Goal: Download file/media

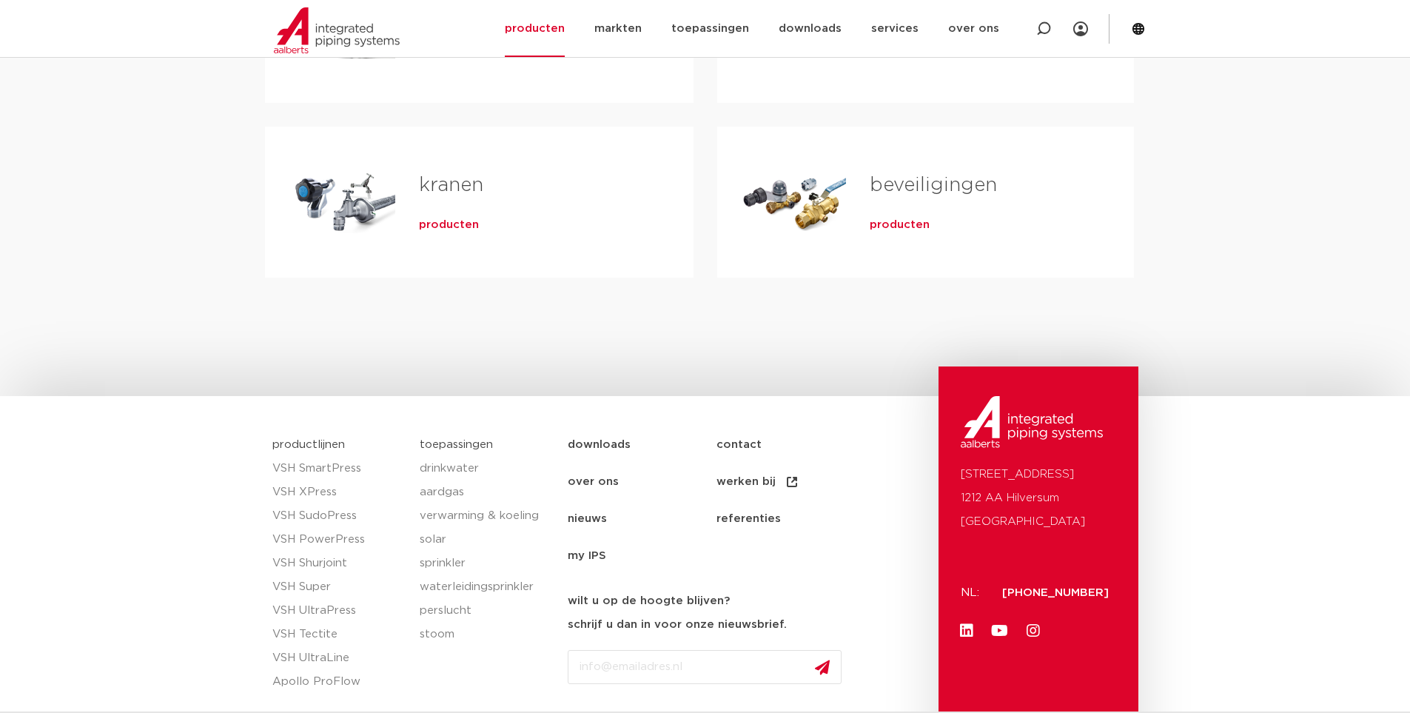
scroll to position [592, 0]
click at [440, 225] on span "producten" at bounding box center [449, 225] width 60 height 15
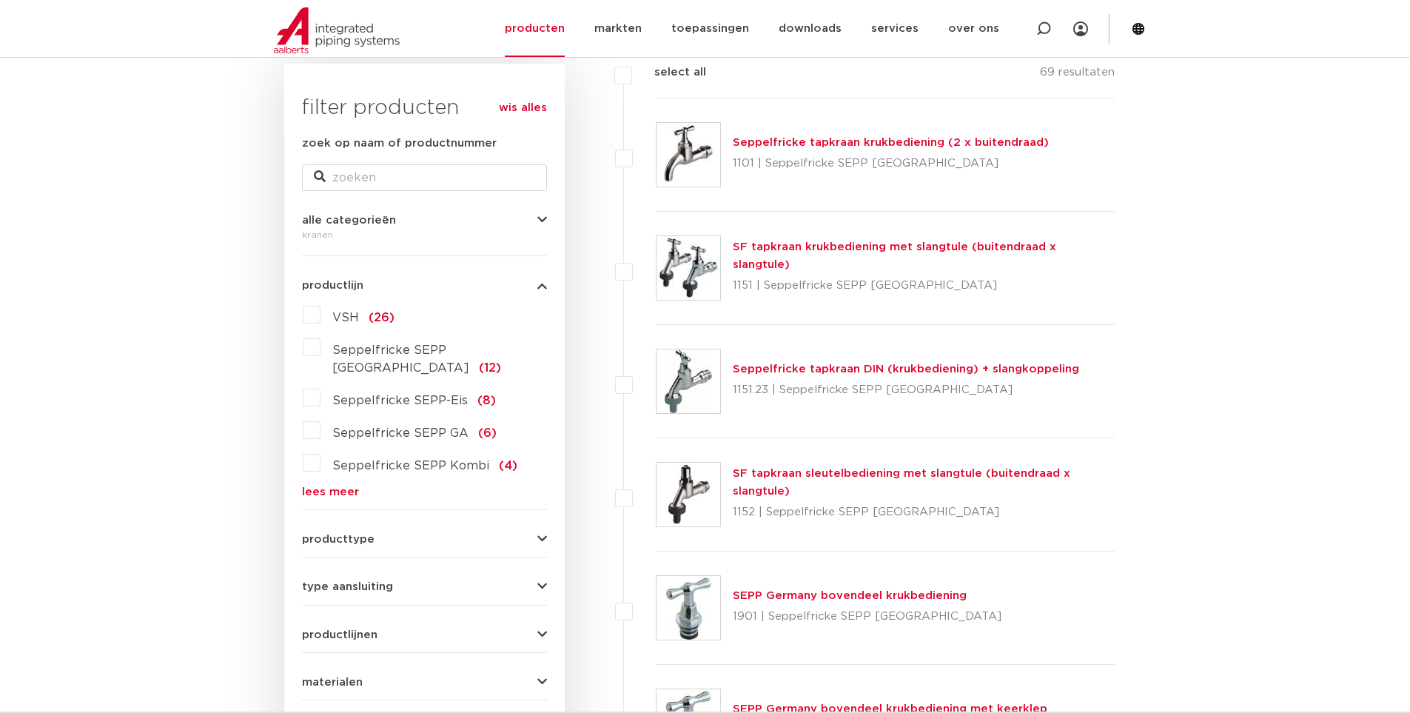
click at [538, 534] on icon "button" at bounding box center [542, 539] width 10 height 11
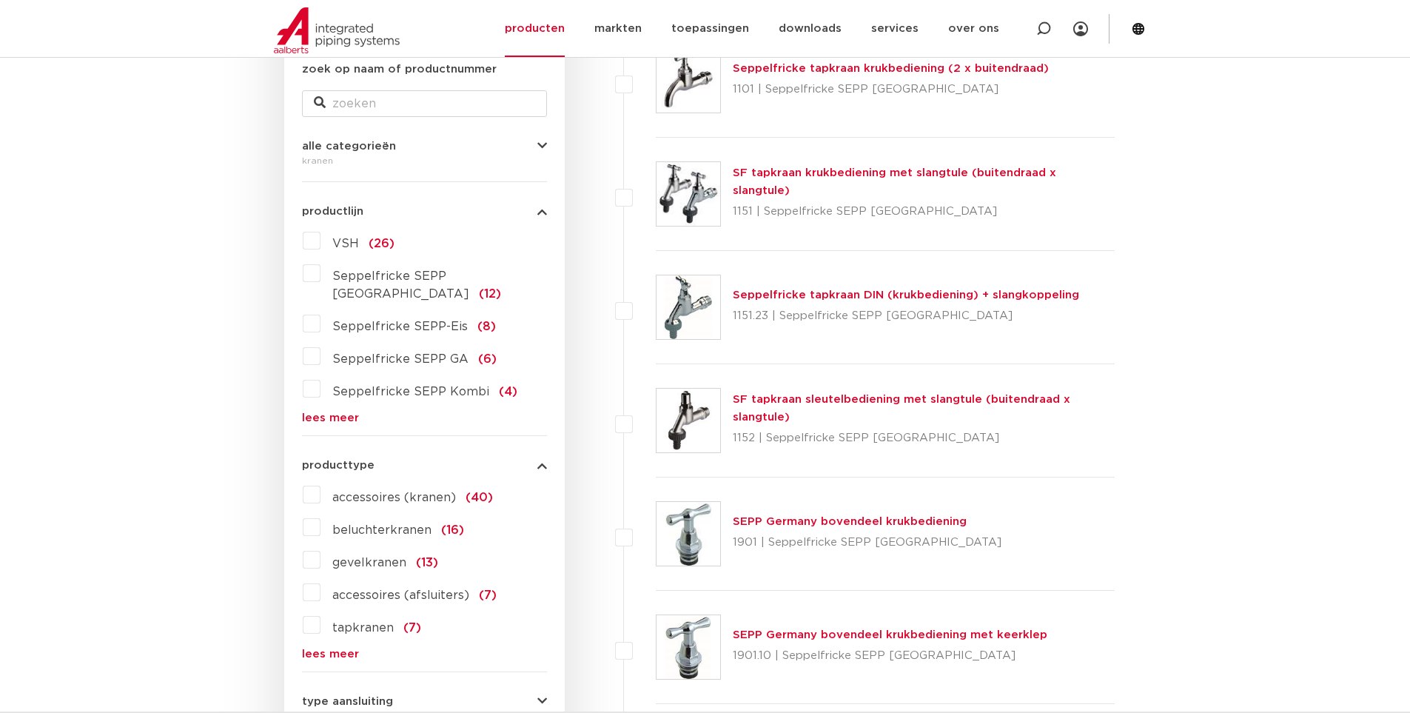
click at [320, 548] on label "gevelkranen (13)" at bounding box center [379, 560] width 118 height 24
click at [0, 0] on input "gevelkranen (13)" at bounding box center [0, 0] width 0 height 0
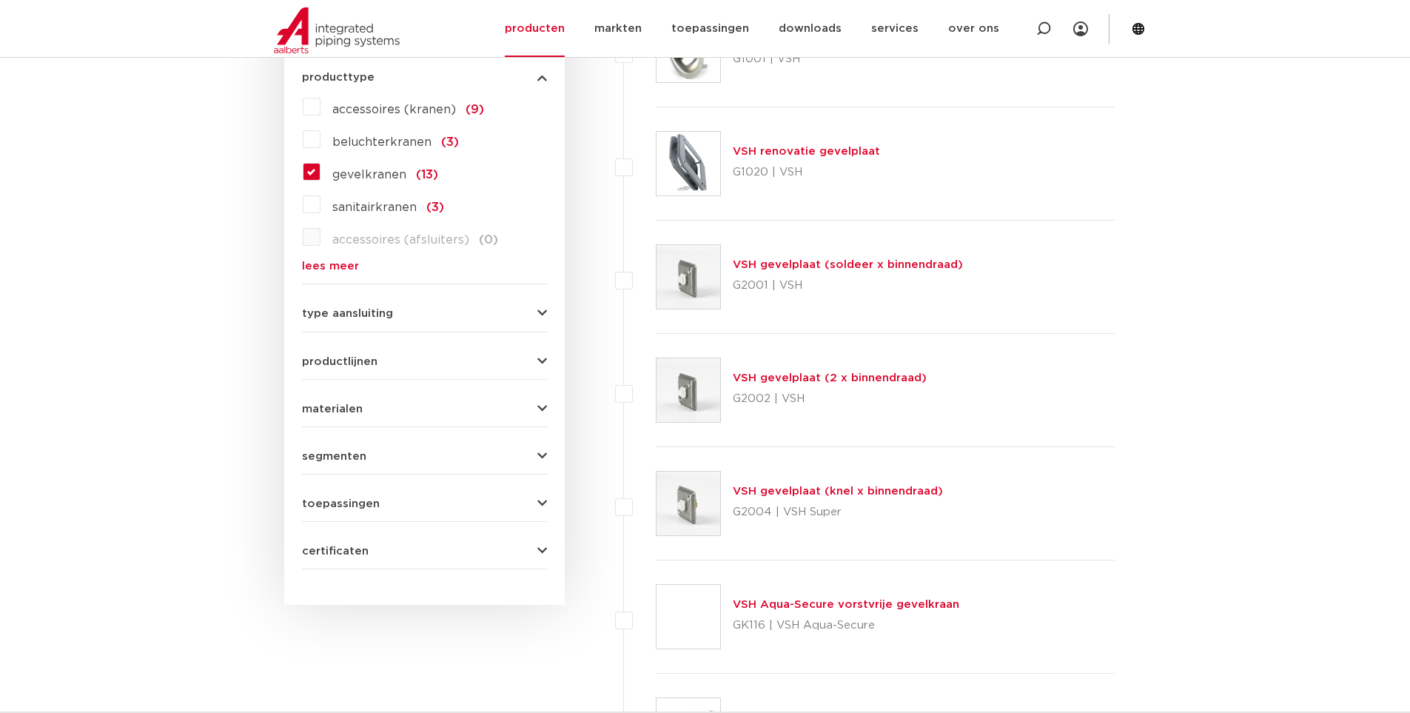
scroll to position [962, 0]
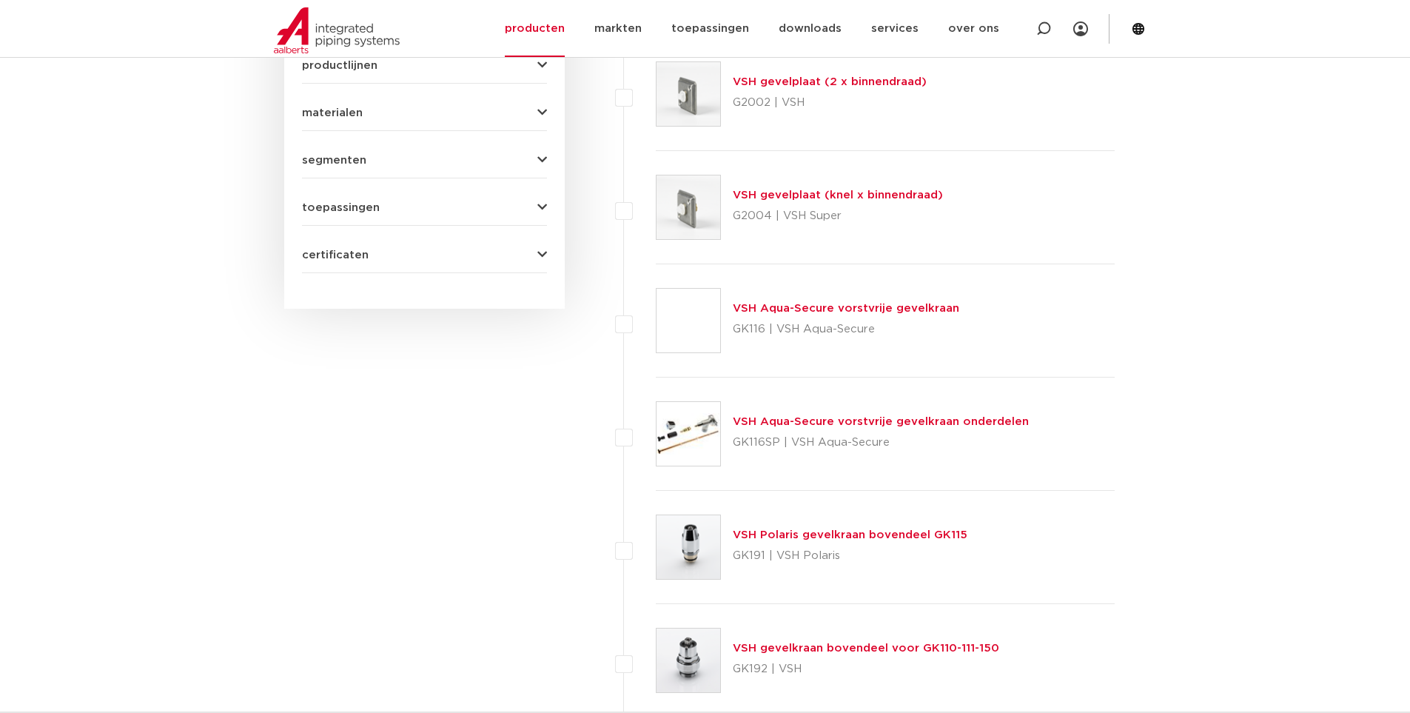
click at [771, 427] on link "VSH Aqua-Secure vorstvrije gevelkraan onderdelen" at bounding box center [881, 421] width 296 height 11
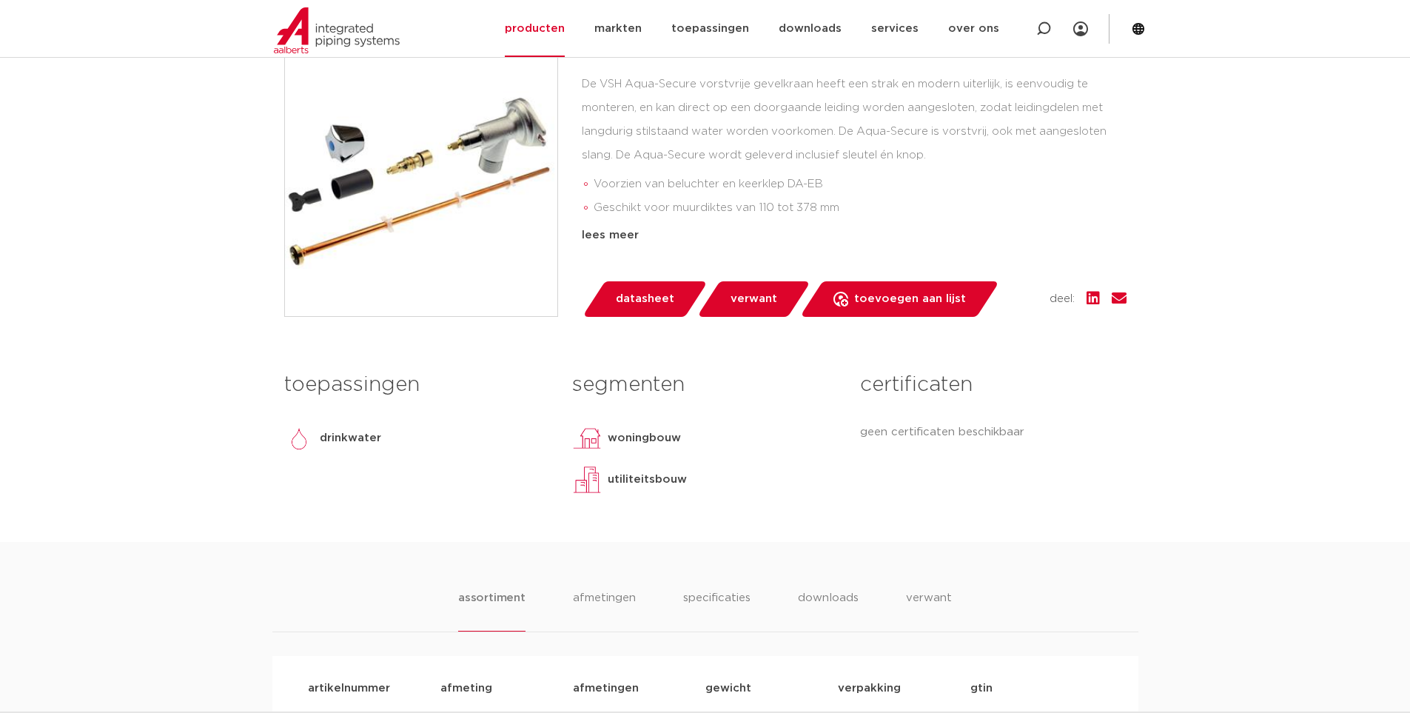
scroll to position [592, 0]
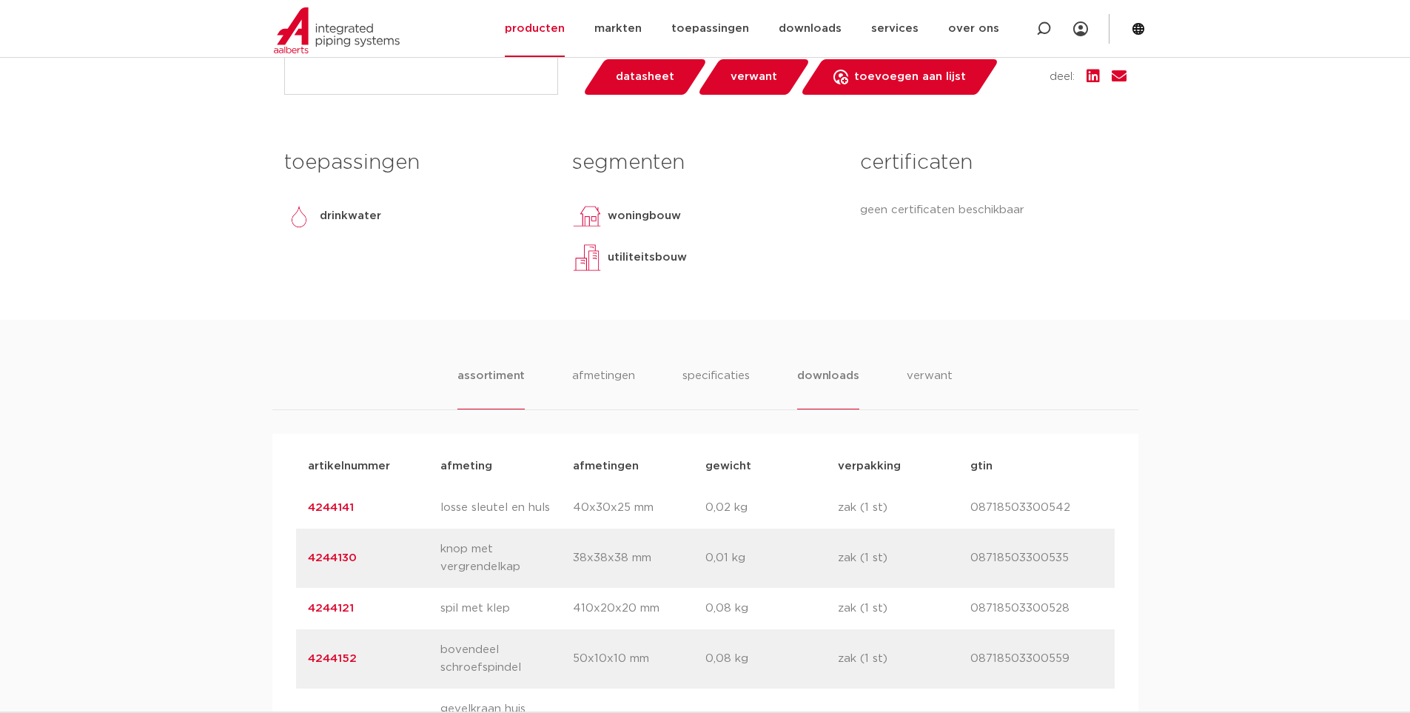
click at [843, 373] on li "downloads" at bounding box center [827, 388] width 61 height 42
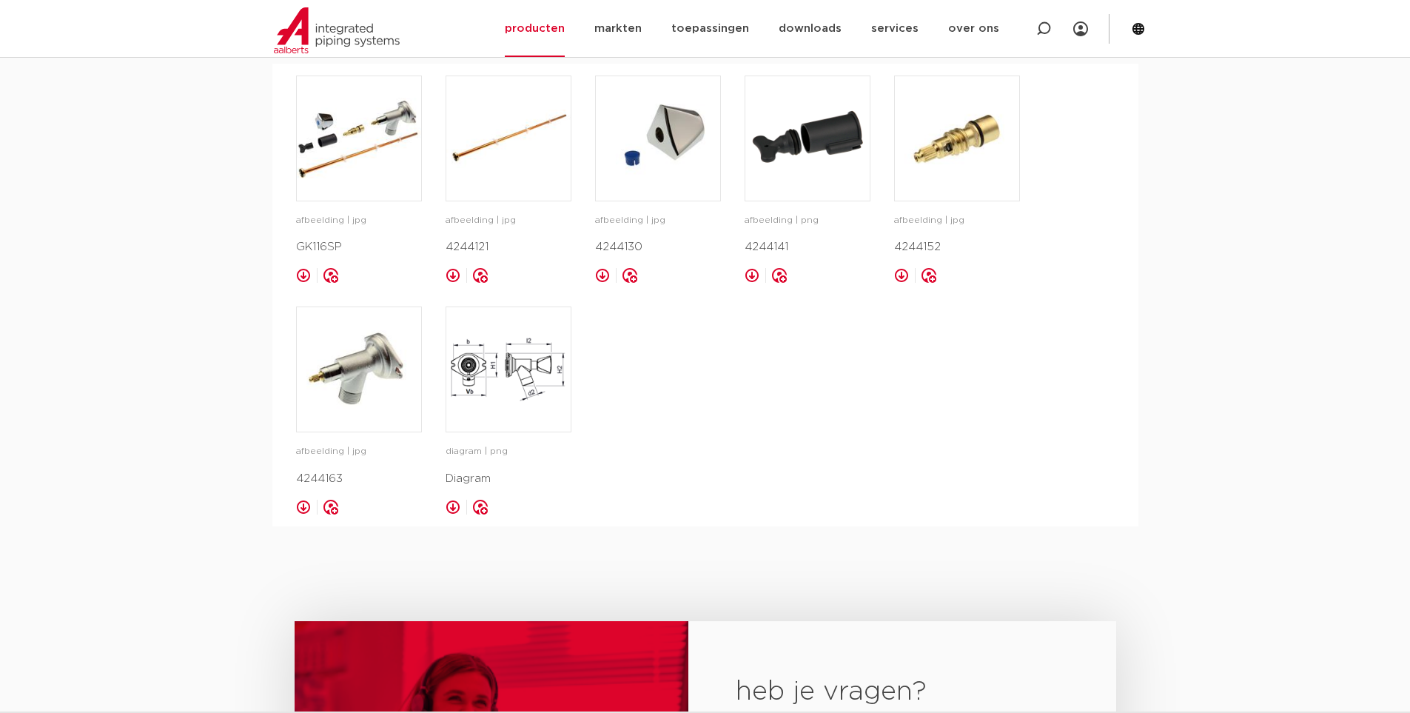
scroll to position [814, 0]
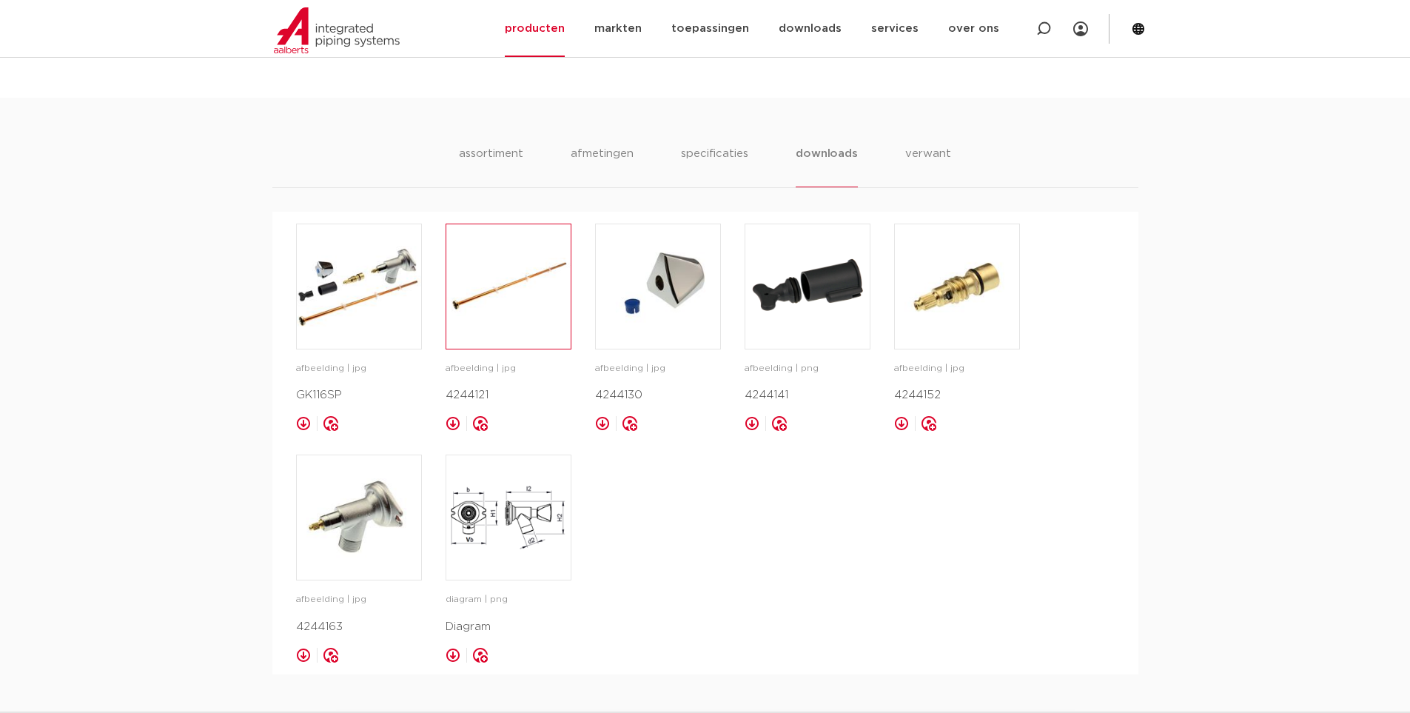
click at [483, 303] on img at bounding box center [508, 286] width 124 height 124
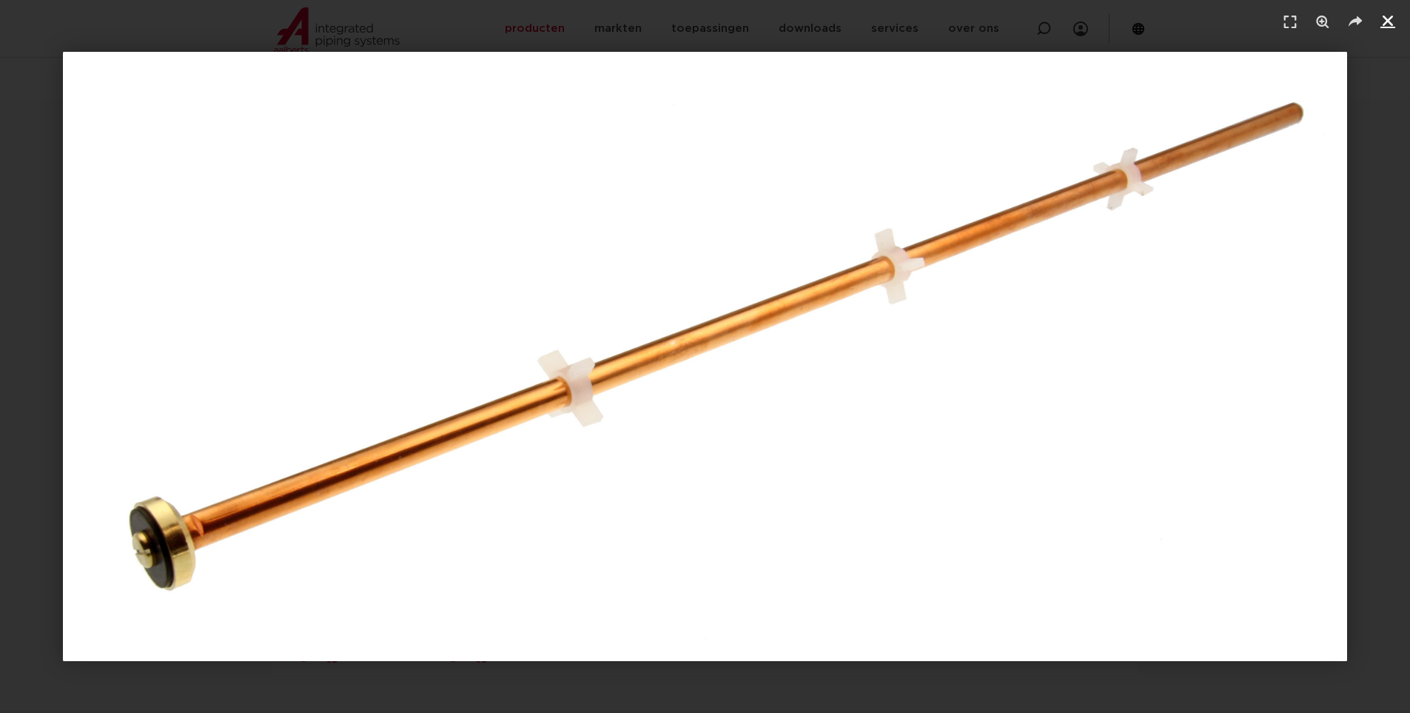
click at [1377, 23] on link "Sluiten (Esc)" at bounding box center [1388, 21] width 22 height 22
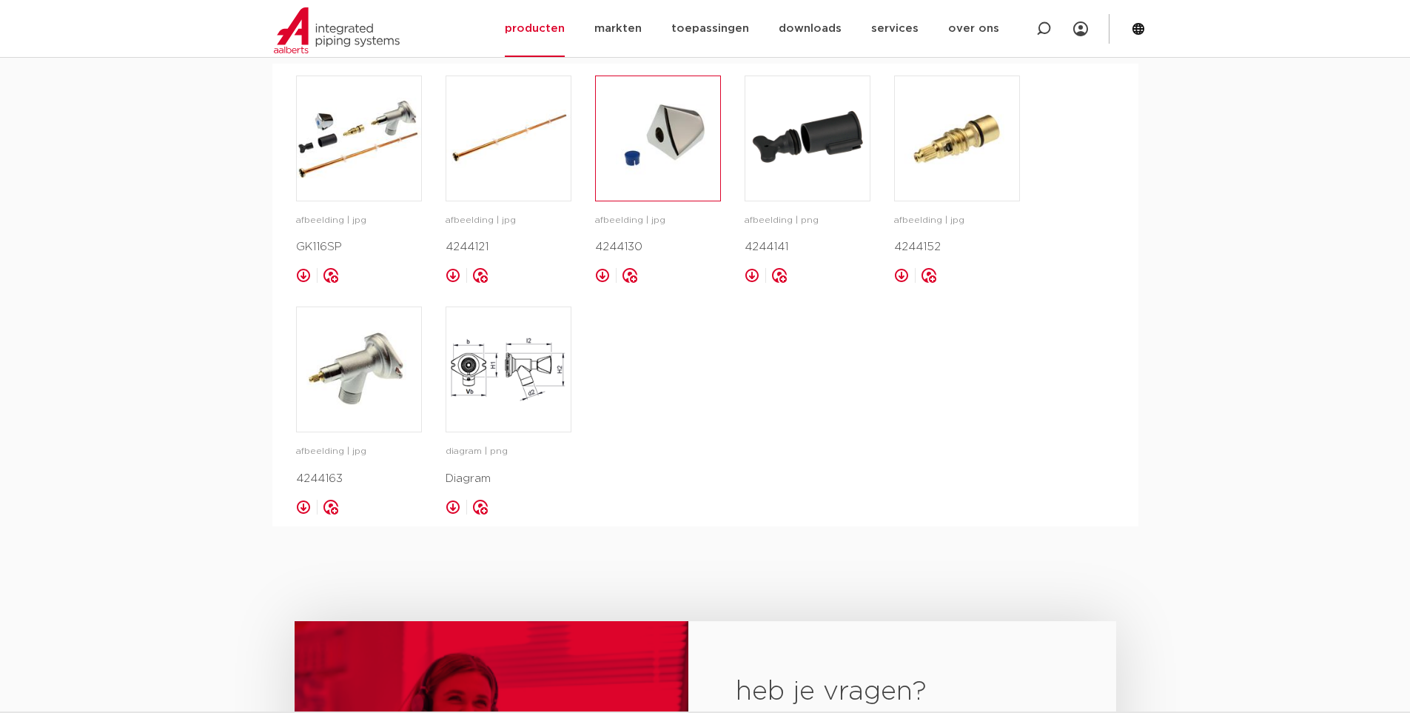
scroll to position [740, 0]
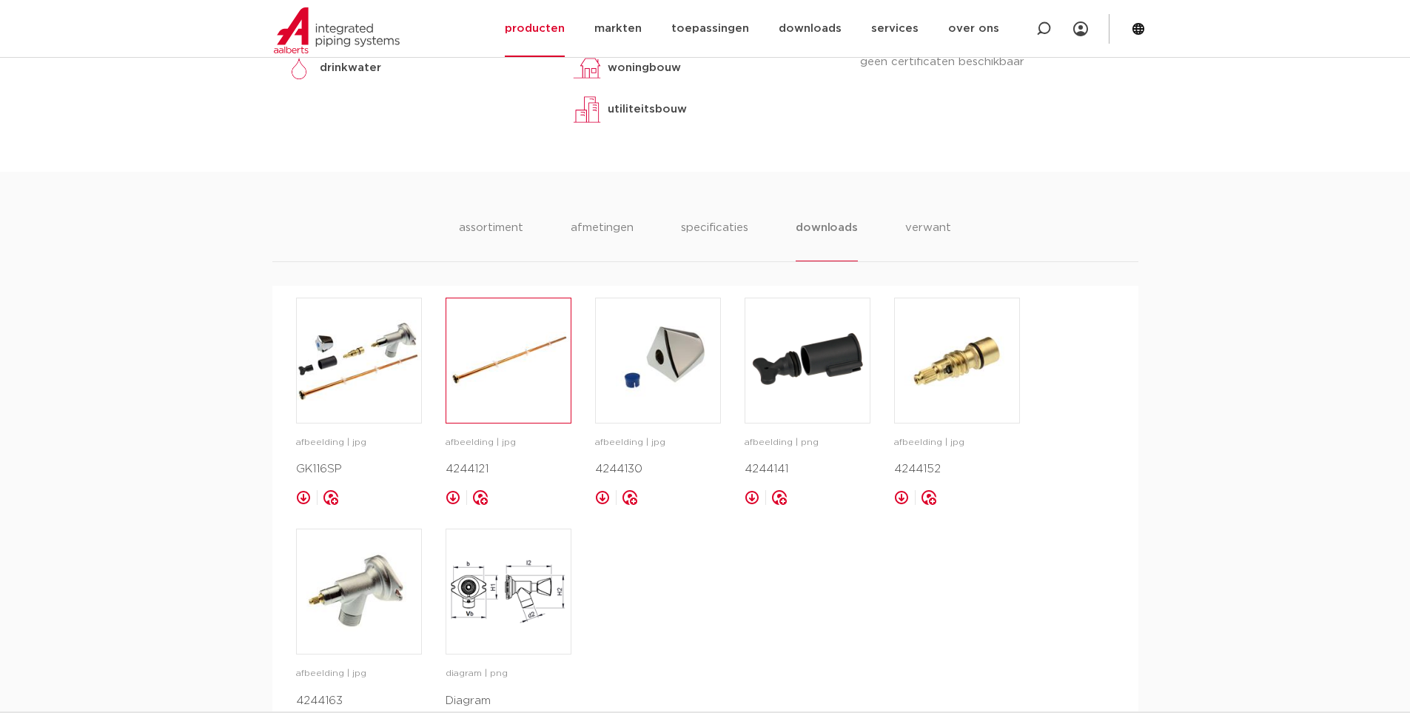
click at [497, 380] on img at bounding box center [508, 360] width 124 height 124
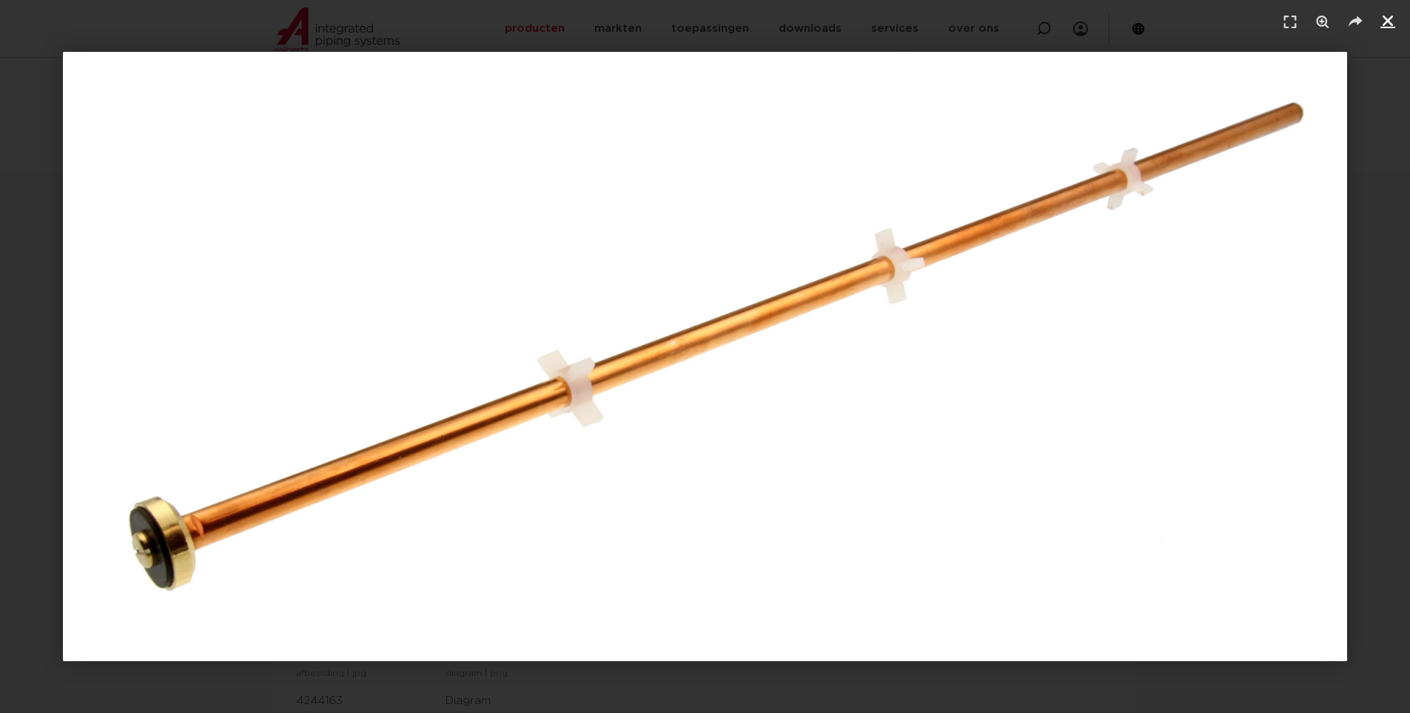
click at [1385, 18] on icon "Sluiten (Esc)" at bounding box center [1387, 20] width 15 height 15
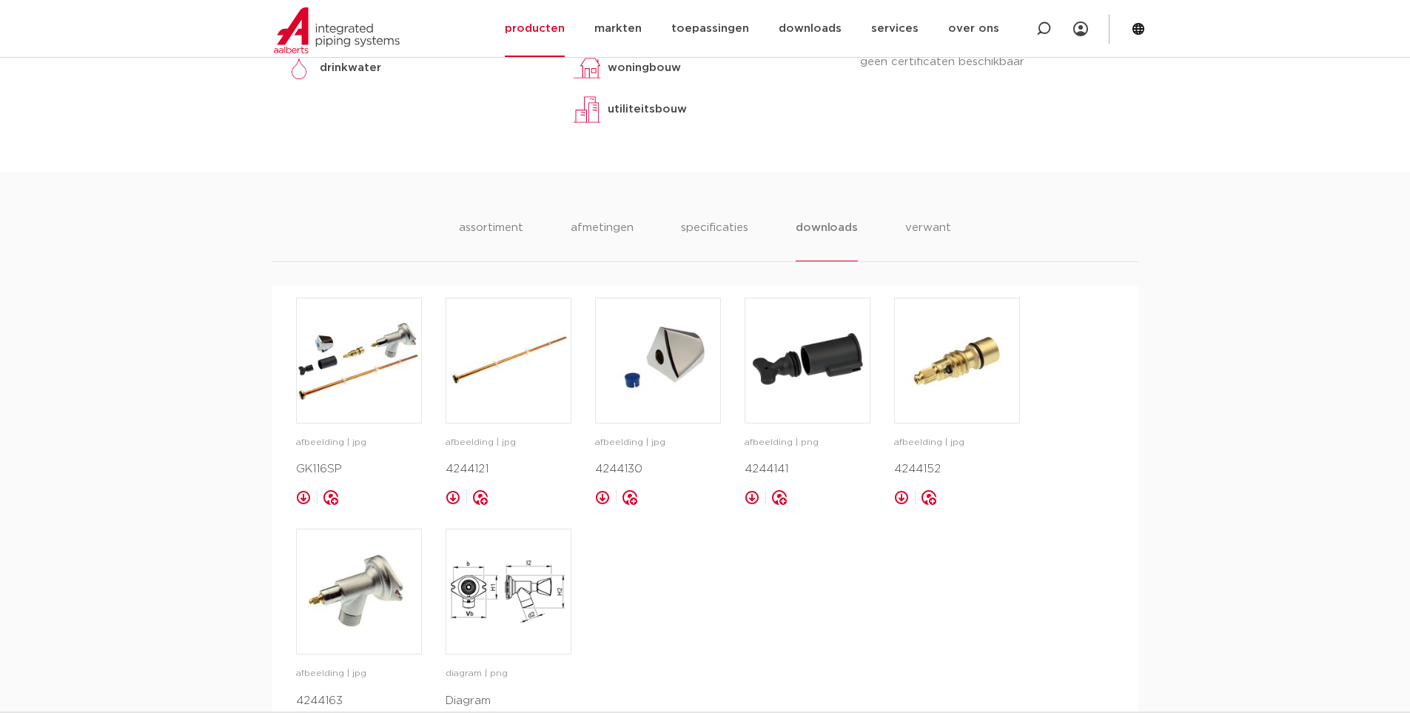
scroll to position [444, 0]
